Goal: Obtain resource: Obtain resource

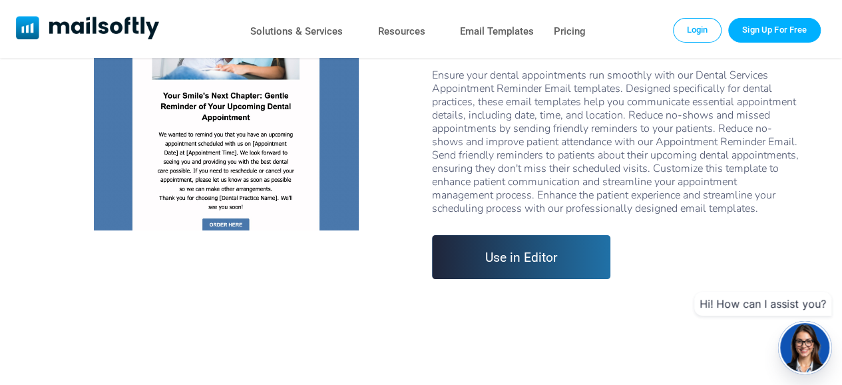
click at [522, 266] on link "Use in Editor" at bounding box center [521, 257] width 179 height 44
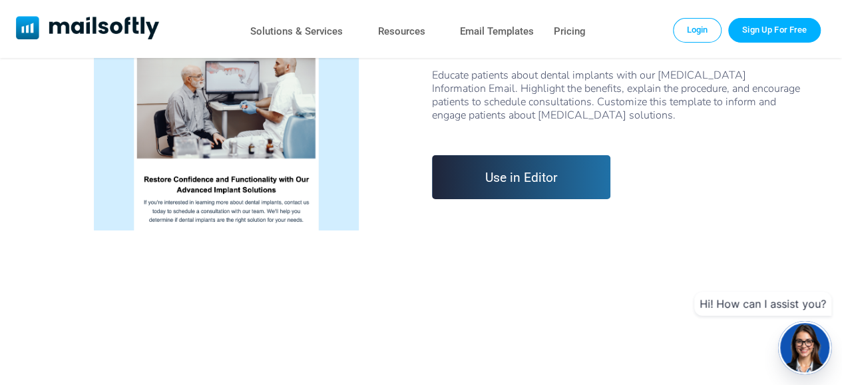
click at [509, 172] on link "Use in Editor" at bounding box center [521, 177] width 179 height 44
